Goal: Answer question/provide support: Share knowledge or assist other users

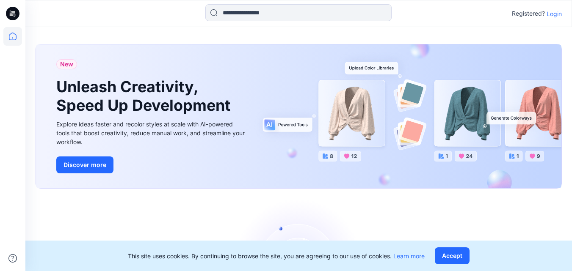
click at [554, 11] on p "Login" at bounding box center [553, 13] width 15 height 9
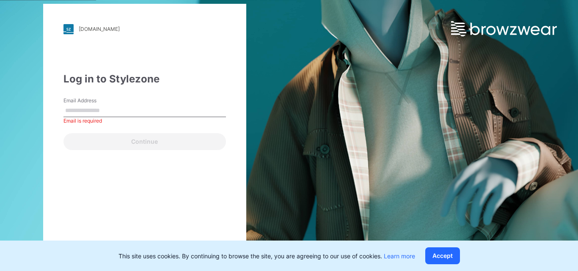
click at [120, 108] on input "Email Address" at bounding box center [144, 111] width 162 height 13
type input "**********"
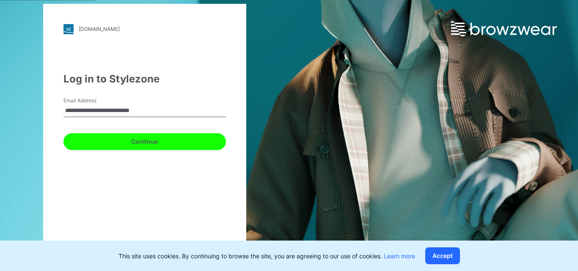
click at [160, 140] on button "Continue" at bounding box center [144, 141] width 162 height 17
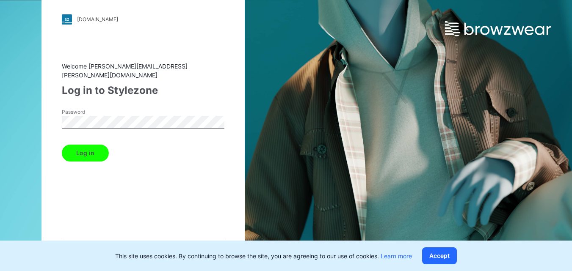
click at [94, 145] on button "Log in" at bounding box center [85, 153] width 47 height 17
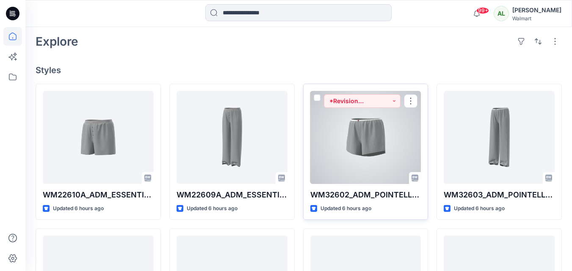
scroll to position [212, 0]
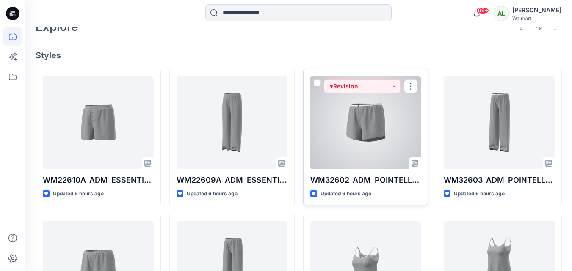
click at [364, 105] on div at bounding box center [365, 122] width 111 height 93
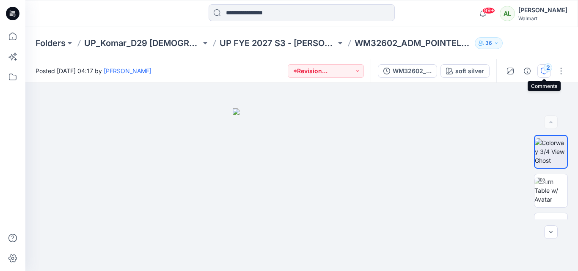
click at [541, 68] on icon "button" at bounding box center [544, 71] width 7 height 7
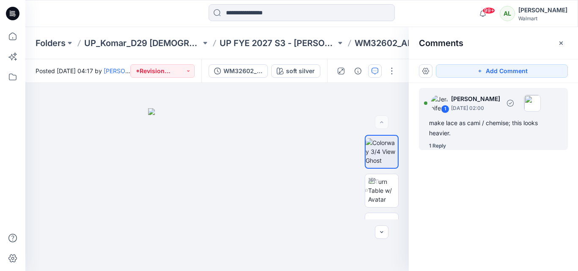
click at [476, 116] on div "1 Jennifer Yerkes September 11, 2025 02:00 make lace as cami / chemise; this lo…" at bounding box center [493, 119] width 149 height 62
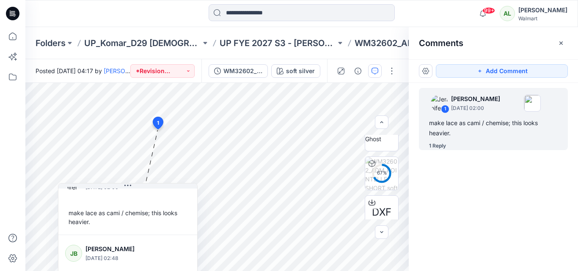
scroll to position [33, 0]
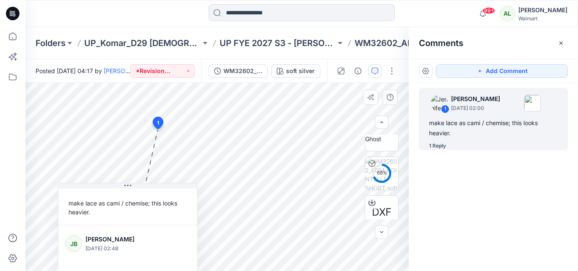
click at [87, 240] on p "[PERSON_NAME]" at bounding box center [119, 239] width 69 height 10
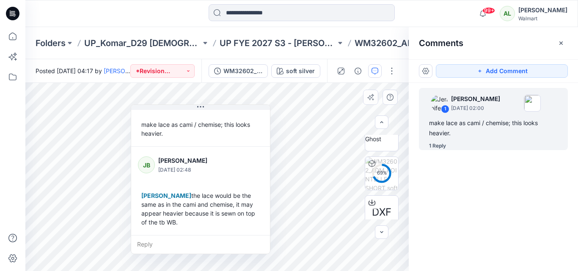
drag, startPoint x: 151, startPoint y: 188, endPoint x: 224, endPoint y: 110, distance: 107.2
click at [224, 110] on button at bounding box center [200, 107] width 139 height 5
click at [11, 33] on icon at bounding box center [13, 37] width 8 height 8
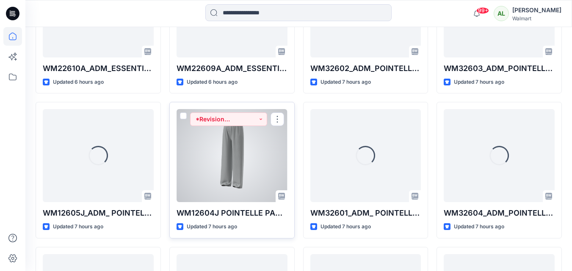
scroll to position [338, 0]
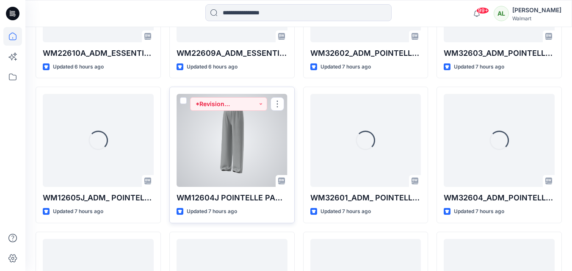
click at [248, 122] on div at bounding box center [231, 140] width 111 height 93
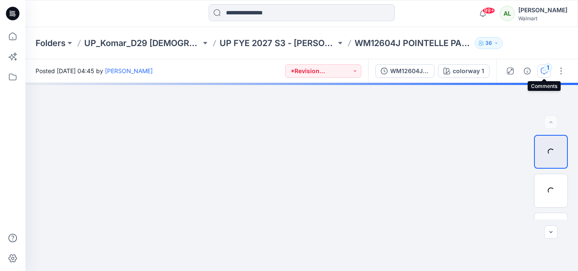
click at [545, 67] on div "1" at bounding box center [548, 67] width 8 height 8
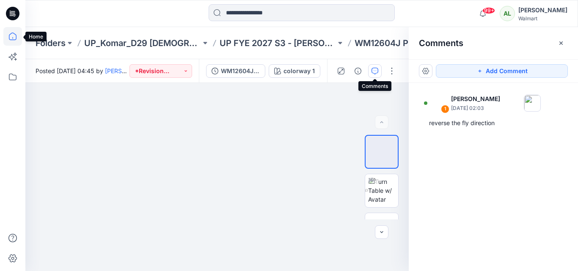
click at [15, 41] on icon at bounding box center [12, 36] width 19 height 19
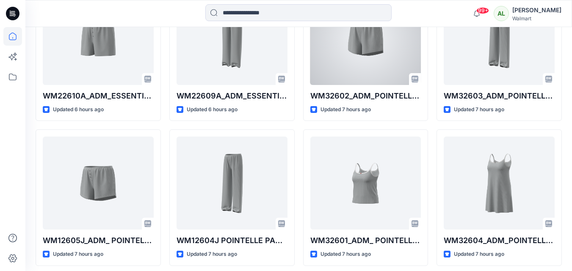
scroll to position [296, 0]
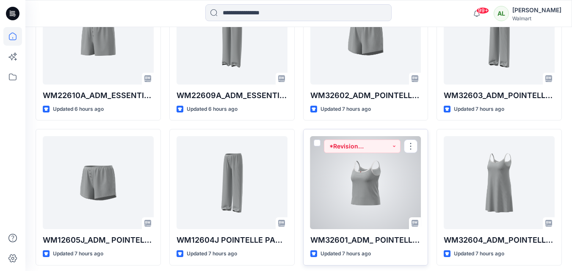
click at [371, 215] on div at bounding box center [365, 182] width 111 height 93
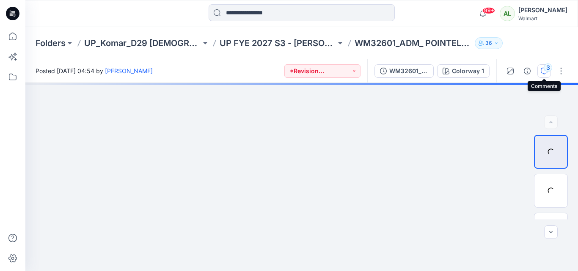
click at [545, 72] on icon "button" at bounding box center [544, 71] width 7 height 7
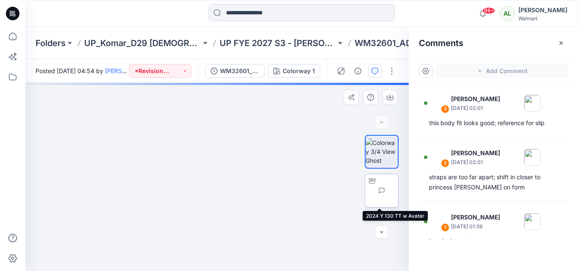
click at [398, 191] on img at bounding box center [398, 191] width 0 height 0
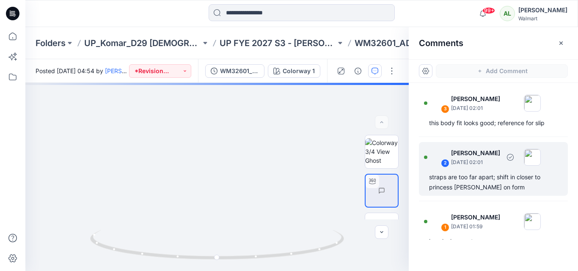
click at [464, 172] on div "straps are too far apart; shift in closer to princess [PERSON_NAME] on form" at bounding box center [493, 182] width 129 height 20
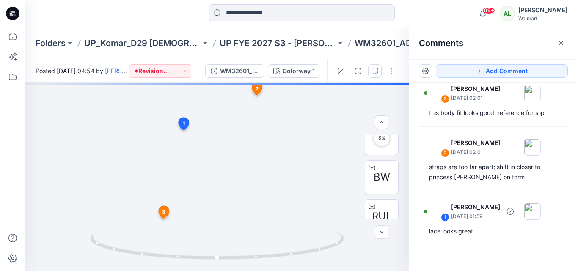
scroll to position [15, 0]
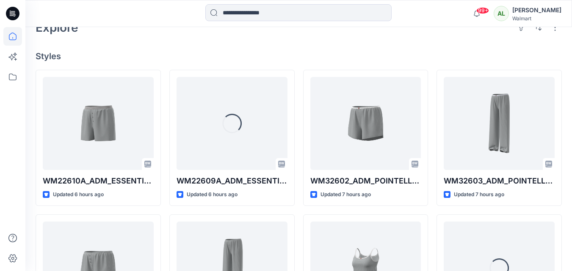
scroll to position [212, 0]
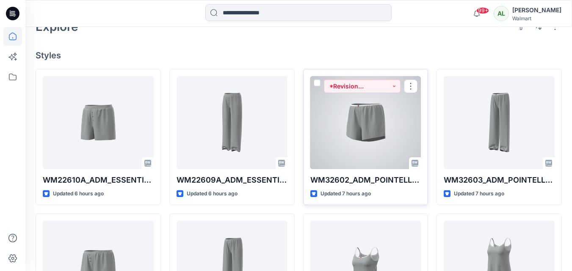
click at [396, 115] on div at bounding box center [365, 122] width 111 height 93
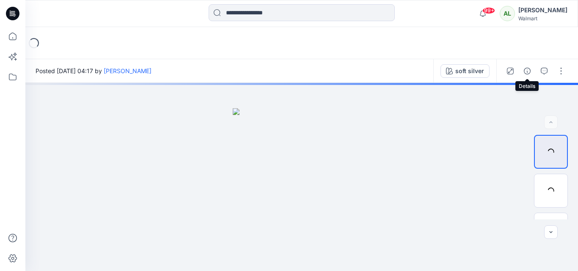
click at [526, 72] on icon "button" at bounding box center [527, 71] width 7 height 7
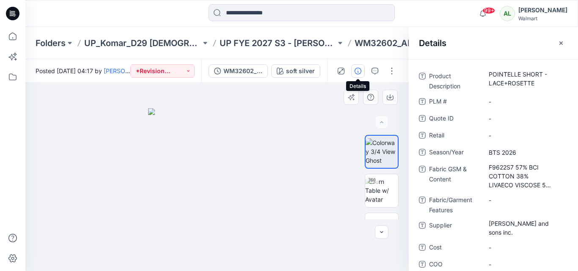
click at [299, 101] on div at bounding box center [216, 177] width 383 height 188
click at [359, 67] on button "button" at bounding box center [358, 71] width 14 height 14
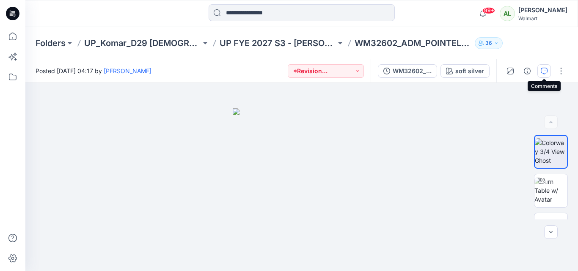
click at [544, 72] on icon "button" at bounding box center [544, 71] width 7 height 7
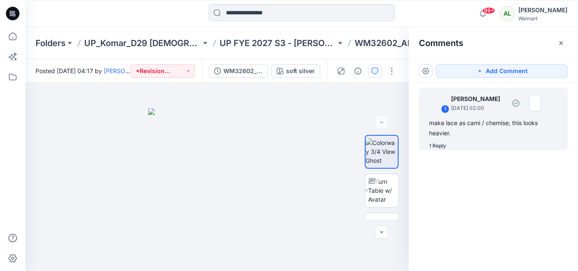
click at [470, 122] on div "make lace as cami / chemise; this looks heavier." at bounding box center [493, 128] width 129 height 20
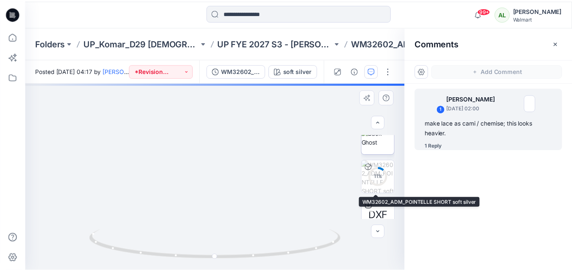
scroll to position [169, 0]
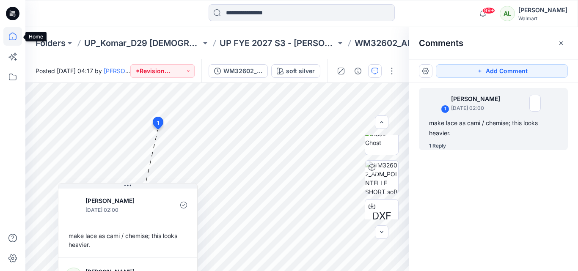
click at [12, 36] on icon at bounding box center [12, 36] width 19 height 19
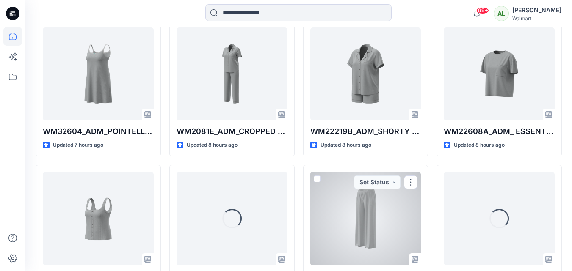
scroll to position [592, 0]
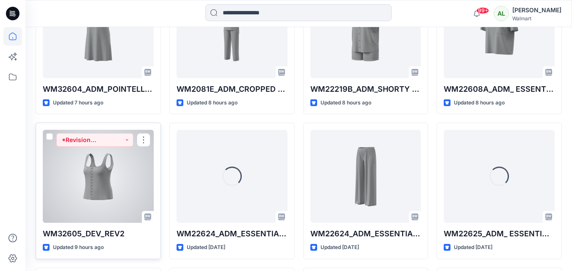
click at [102, 177] on div at bounding box center [98, 176] width 111 height 93
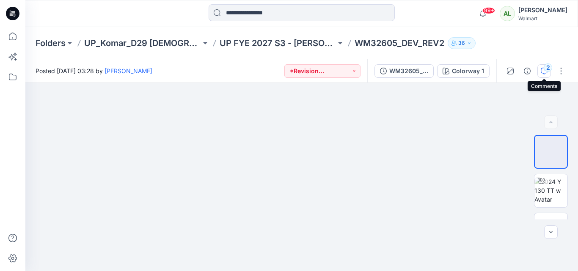
click at [548, 67] on div "2" at bounding box center [548, 67] width 8 height 8
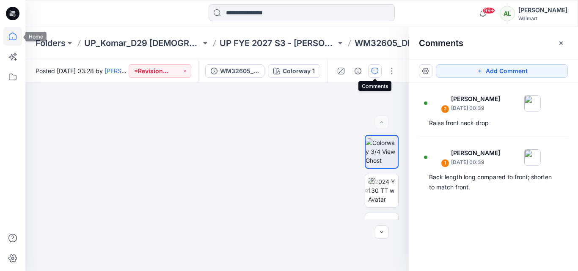
click at [11, 36] on icon at bounding box center [12, 36] width 19 height 19
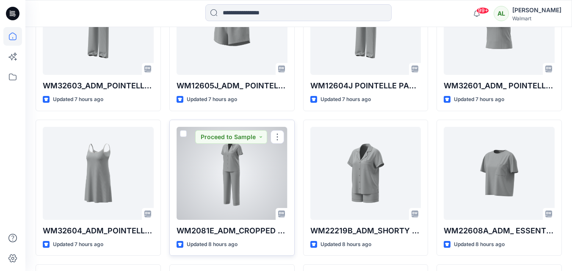
scroll to position [465, 0]
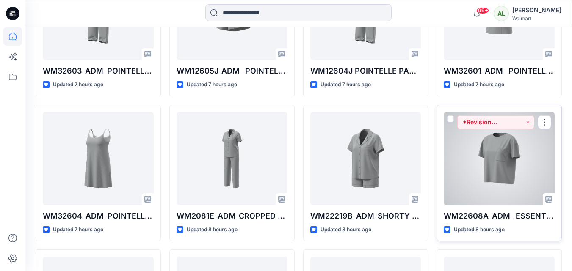
click at [502, 155] on div at bounding box center [498, 158] width 111 height 93
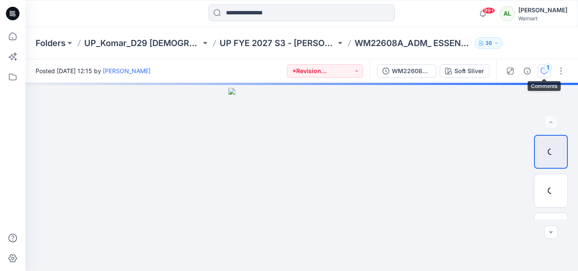
click at [541, 70] on icon "button" at bounding box center [544, 71] width 7 height 7
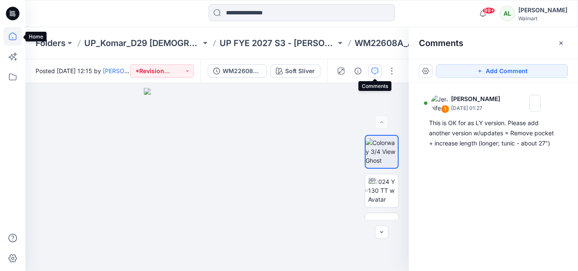
click at [10, 36] on icon at bounding box center [12, 36] width 19 height 19
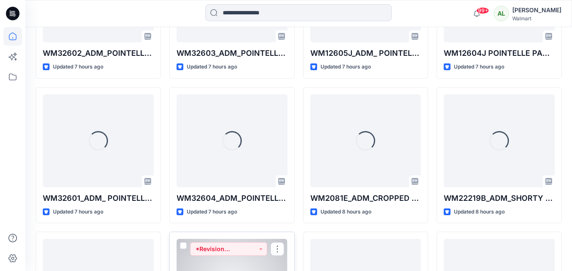
scroll to position [465, 0]
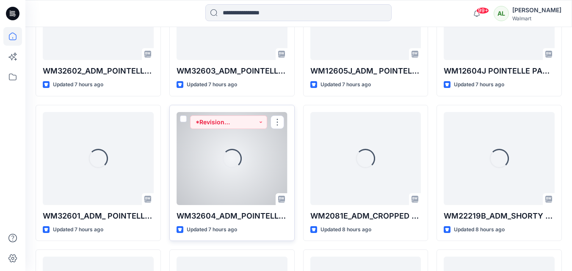
click at [223, 151] on div "Loading..." at bounding box center [231, 158] width 19 height 19
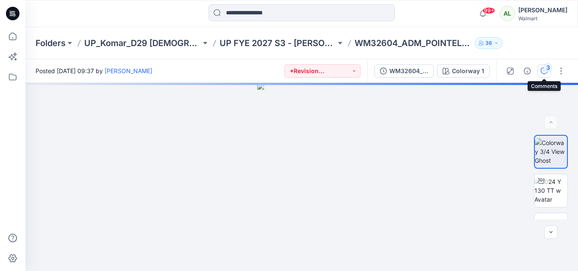
click at [539, 70] on button "3" at bounding box center [544, 71] width 14 height 14
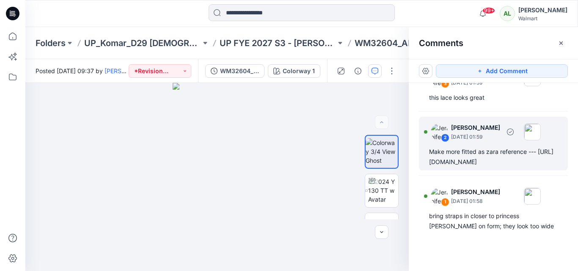
scroll to position [46, 0]
click at [475, 154] on div "Make more fitted as zara reference --- [URL][DOMAIN_NAME]" at bounding box center [493, 157] width 129 height 20
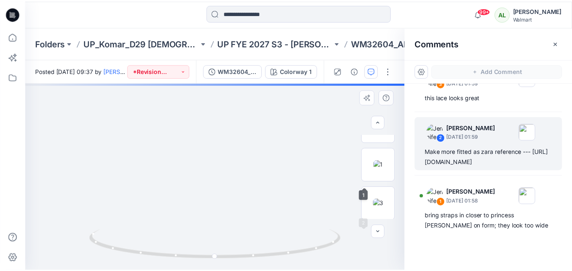
scroll to position [332, 0]
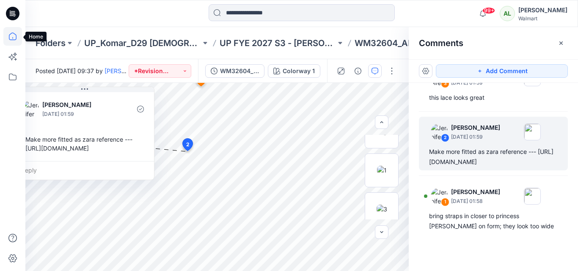
click at [9, 36] on icon at bounding box center [12, 36] width 19 height 19
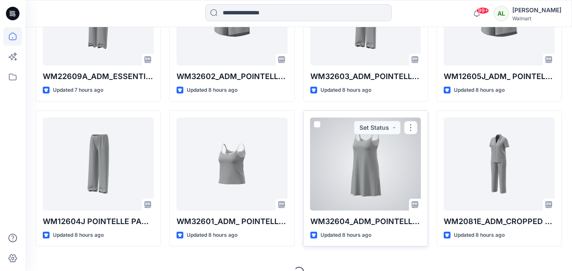
scroll to position [475, 0]
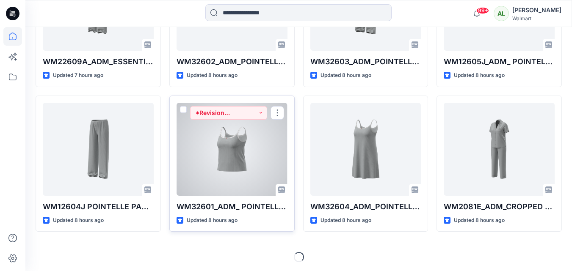
click at [216, 154] on div at bounding box center [231, 149] width 111 height 93
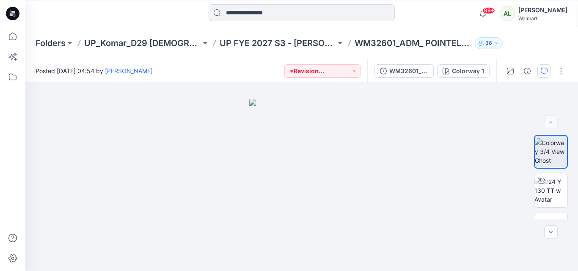
click at [542, 72] on icon "button" at bounding box center [544, 71] width 7 height 7
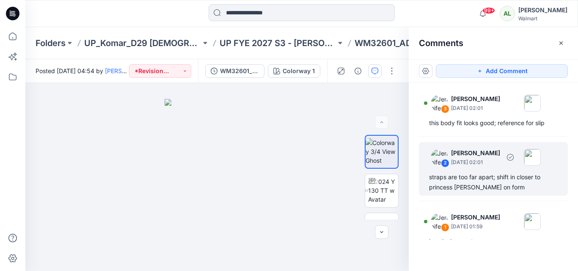
click at [461, 185] on div "straps are too far apart; shift in closer to princess [PERSON_NAME] on form" at bounding box center [493, 182] width 129 height 20
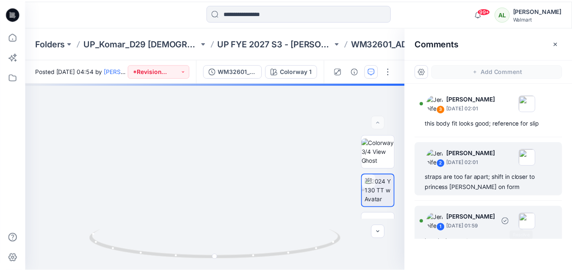
scroll to position [15, 0]
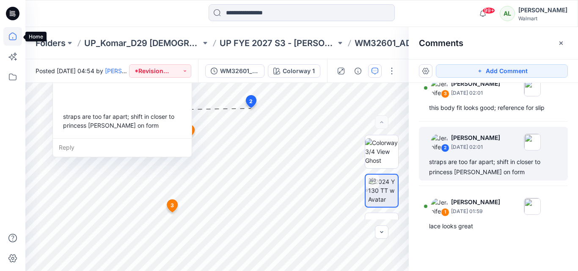
click at [13, 34] on icon at bounding box center [12, 36] width 19 height 19
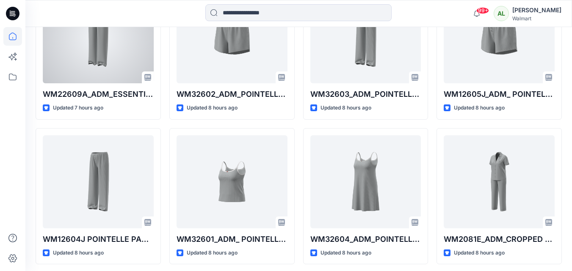
scroll to position [465, 0]
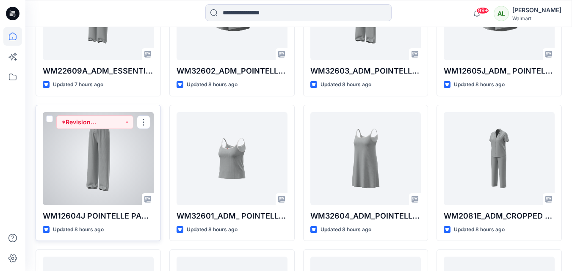
click at [92, 176] on div at bounding box center [98, 158] width 111 height 93
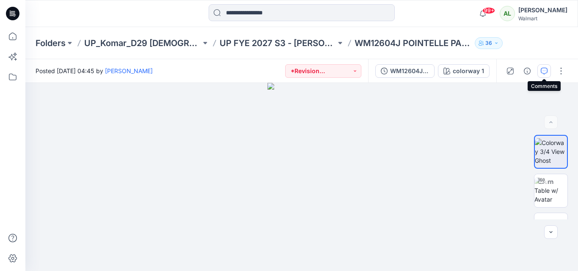
click at [547, 73] on icon "button" at bounding box center [544, 71] width 7 height 7
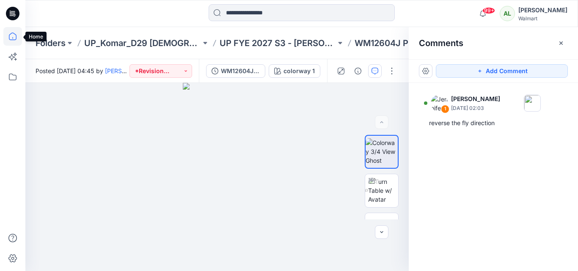
click at [13, 36] on icon at bounding box center [12, 36] width 19 height 19
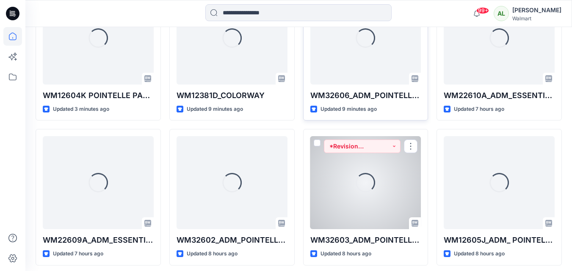
scroll to position [338, 0]
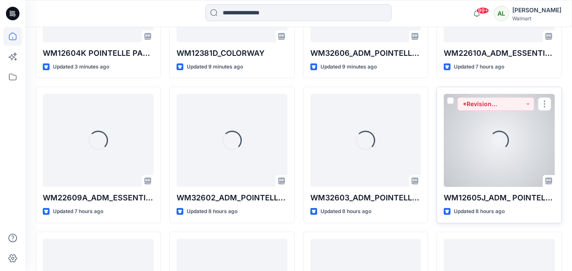
click at [523, 140] on div "Loading..." at bounding box center [498, 140] width 111 height 93
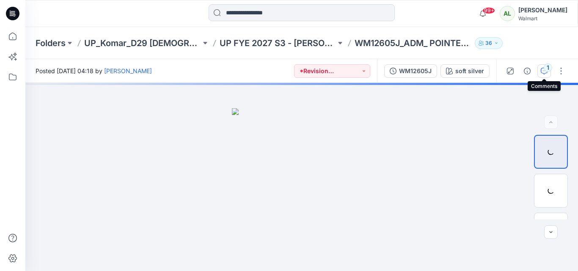
click at [546, 66] on div "1" at bounding box center [548, 67] width 8 height 8
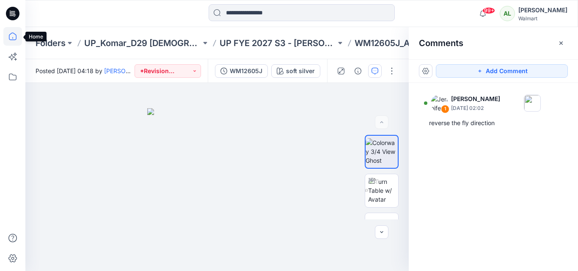
click at [15, 37] on icon at bounding box center [12, 36] width 19 height 19
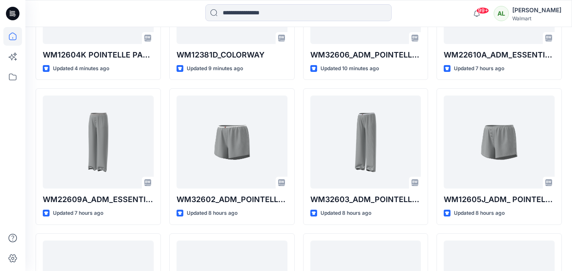
scroll to position [381, 0]
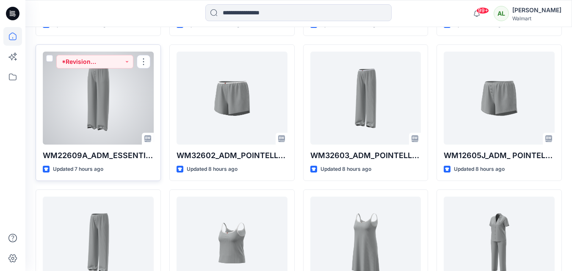
click at [100, 95] on div at bounding box center [98, 98] width 111 height 93
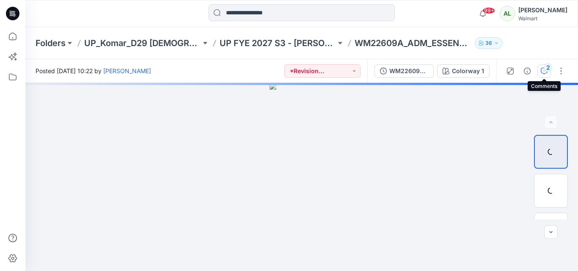
click at [542, 70] on icon "button" at bounding box center [544, 71] width 7 height 7
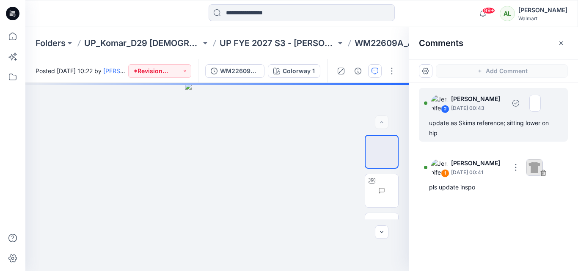
click at [460, 124] on div "update as Skims reference; sitting lower on hip" at bounding box center [493, 128] width 129 height 20
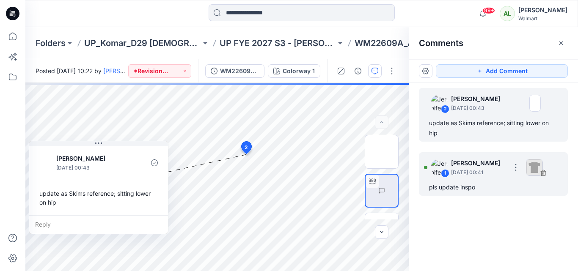
click at [479, 188] on div "pls update inspo" at bounding box center [493, 187] width 129 height 10
click at [479, 185] on div "pls update inspo" at bounding box center [493, 187] width 129 height 10
click at [475, 176] on p "[DATE] 00:41" at bounding box center [478, 172] width 55 height 8
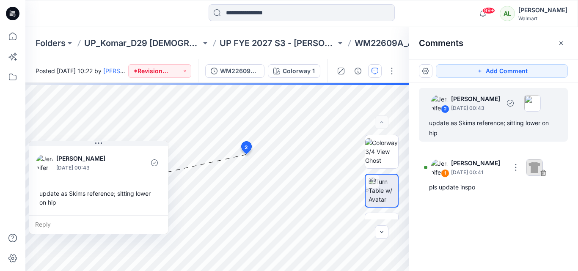
click at [448, 115] on div "2 [PERSON_NAME] [DATE] 00:43 update as Skims reference; sitting lower on hip" at bounding box center [493, 115] width 149 height 54
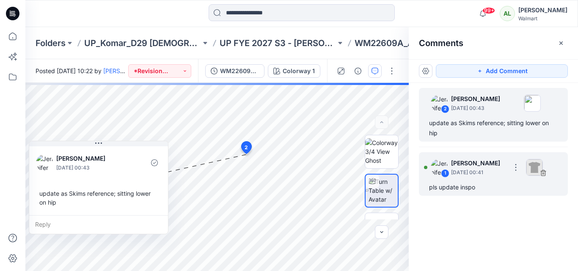
click at [456, 182] on div "pls update inspo" at bounding box center [493, 187] width 129 height 10
click at [453, 171] on p "[DATE] 00:41" at bounding box center [478, 172] width 55 height 8
click at [445, 184] on div "pls update inspo" at bounding box center [493, 187] width 129 height 10
click at [443, 175] on div "1" at bounding box center [445, 173] width 8 height 8
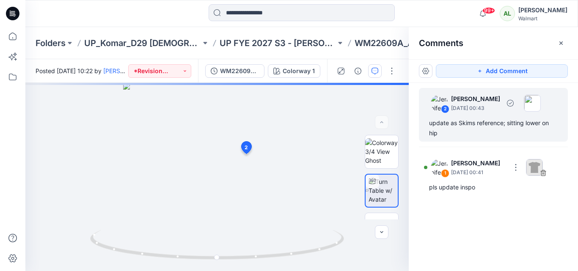
click at [523, 116] on div "2 [PERSON_NAME] [DATE] 00:43 update as Skims reference; sitting lower on hip" at bounding box center [493, 115] width 149 height 54
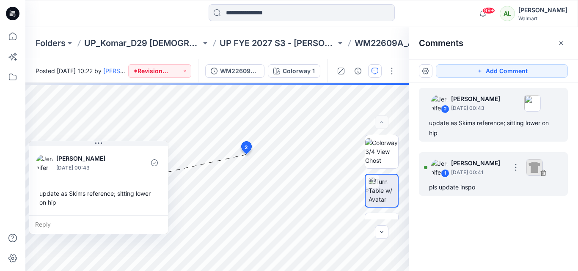
click at [543, 168] on img at bounding box center [534, 167] width 17 height 17
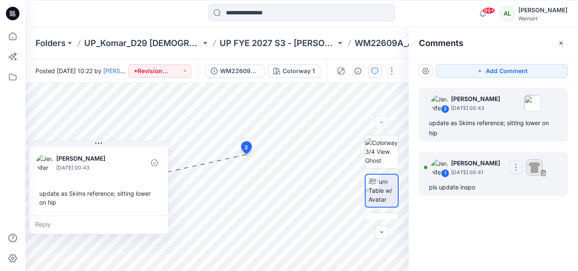
click at [523, 170] on button "button" at bounding box center [516, 168] width 14 height 14
click at [476, 166] on p "[PERSON_NAME]" at bounding box center [478, 163] width 55 height 10
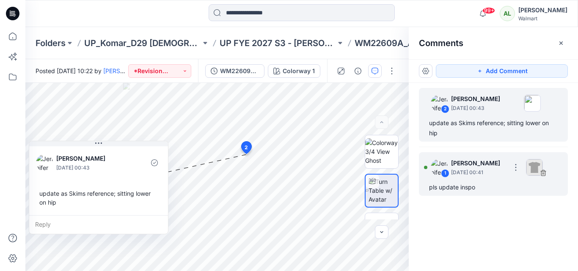
click at [473, 179] on div "1 [PERSON_NAME] [DATE] 00:41" at bounding box center [482, 167] width 117 height 23
drag, startPoint x: 483, startPoint y: 188, endPoint x: 427, endPoint y: 186, distance: 56.3
click at [427, 186] on div "1 [PERSON_NAME] [DATE] 00:41 pls update inspo" at bounding box center [493, 174] width 149 height 44
copy div "pls update inspo"
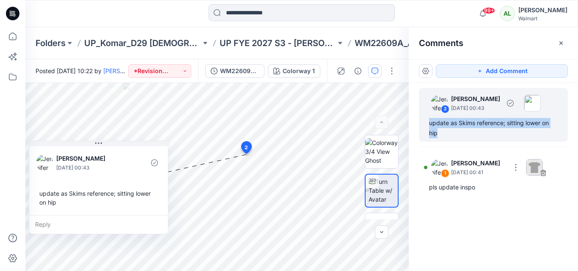
drag, startPoint x: 444, startPoint y: 136, endPoint x: 430, endPoint y: 120, distance: 21.0
click at [430, 120] on div "update as Skims reference; sitting lower on hip" at bounding box center [493, 128] width 129 height 20
copy div "update as Skims reference; sitting lower on hip"
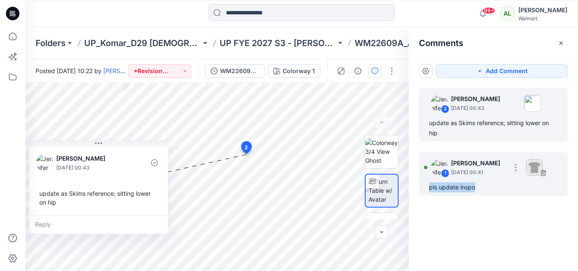
drag, startPoint x: 483, startPoint y: 187, endPoint x: 467, endPoint y: 186, distance: 15.7
click at [426, 187] on div "1 [PERSON_NAME] [DATE] 00:41 pls update inspo" at bounding box center [493, 174] width 149 height 44
copy div "pls update inspo"
